Goal: Task Accomplishment & Management: Manage account settings

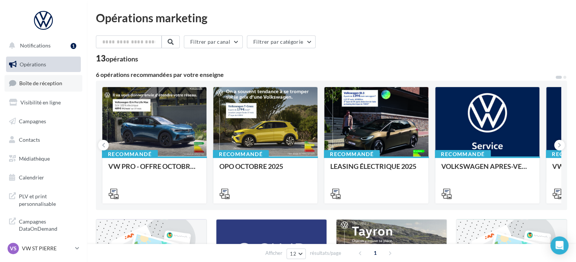
click at [28, 84] on span "Boîte de réception" at bounding box center [40, 83] width 43 height 6
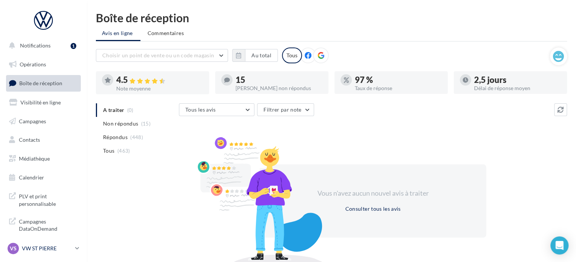
click at [70, 253] on div "VS VW ST PIERRE vw-stp-sdes" at bounding box center [40, 248] width 65 height 11
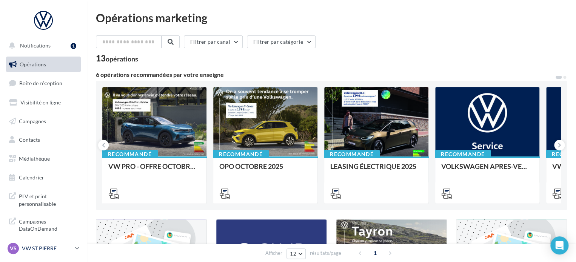
click at [57, 246] on p "VW ST PIERRE" at bounding box center [47, 249] width 50 height 8
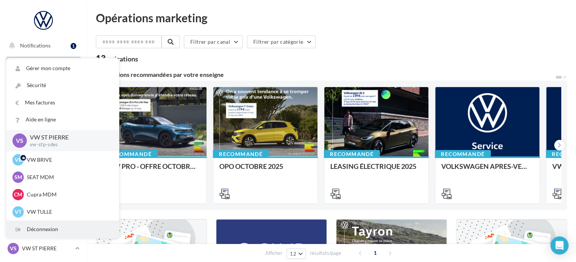
click at [55, 230] on div "Déconnexion" at bounding box center [62, 229] width 112 height 17
